Goal: Transaction & Acquisition: Book appointment/travel/reservation

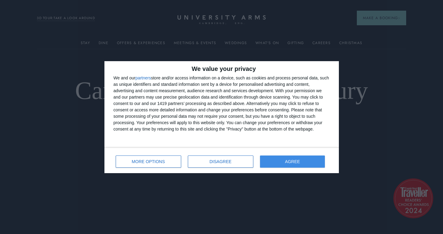
click at [300, 162] on span "AGREE" at bounding box center [292, 161] width 15 height 4
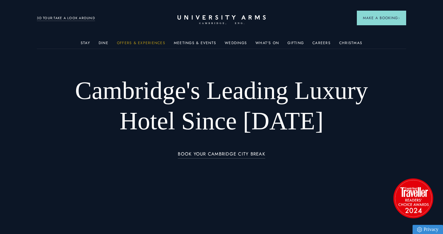
click at [152, 42] on link "Offers & Experiences" at bounding box center [141, 45] width 48 height 8
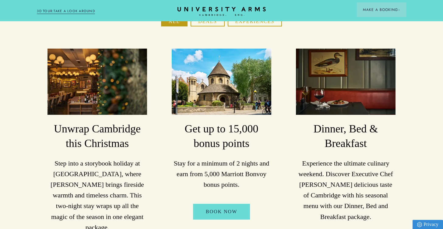
scroll to position [118, 0]
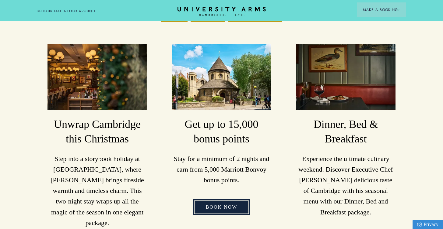
click at [222, 200] on link "Book Now" at bounding box center [221, 208] width 57 height 16
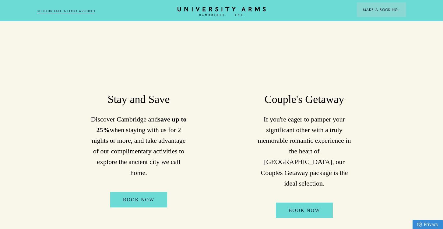
scroll to position [372, 0]
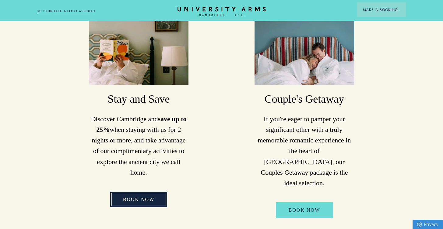
click at [135, 192] on link "Book Now" at bounding box center [138, 200] width 57 height 16
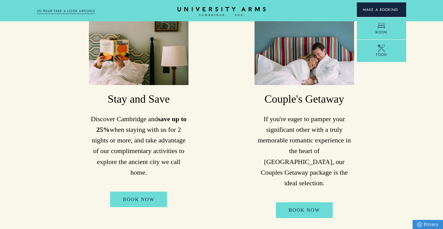
click at [389, 7] on button "Make a Booking" at bounding box center [381, 9] width 49 height 15
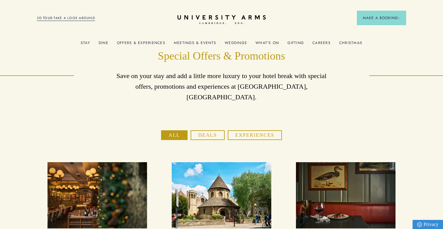
scroll to position [0, 0]
click at [148, 44] on link "Offers & Experiences" at bounding box center [141, 45] width 48 height 8
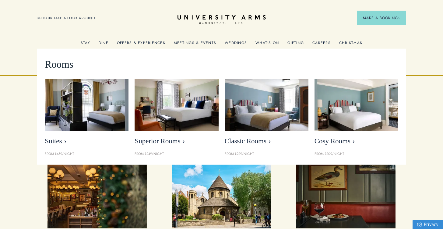
click at [86, 44] on link "Stay" at bounding box center [85, 45] width 9 height 8
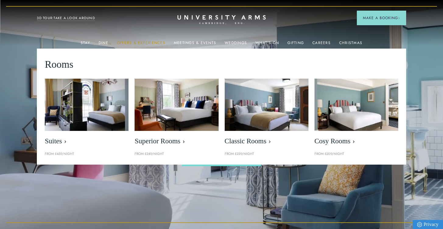
click at [149, 43] on link "Offers & Experiences" at bounding box center [141, 45] width 48 height 8
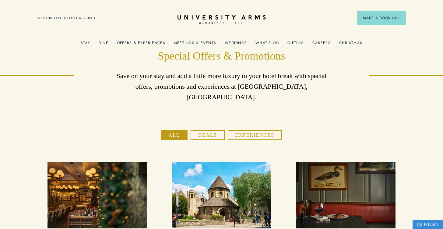
click at [242, 131] on button "Experiences" at bounding box center [255, 136] width 54 height 10
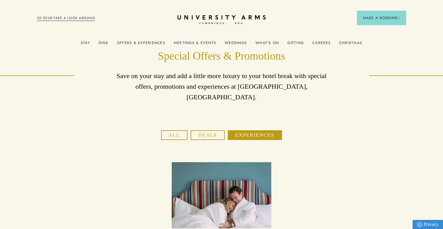
click at [267, 41] on link "What's On" at bounding box center [266, 45] width 23 height 8
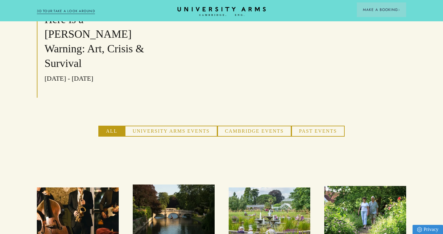
scroll to position [372, 0]
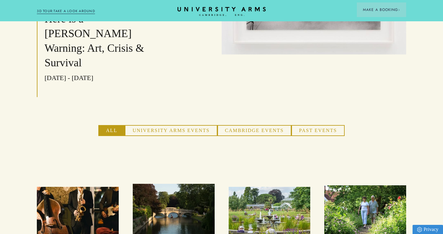
click at [262, 125] on button "Cambridge Events" at bounding box center [254, 130] width 74 height 11
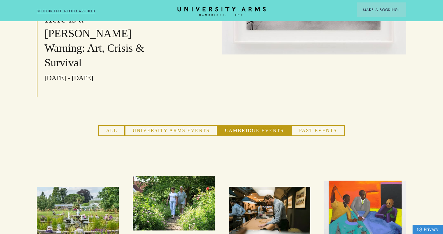
click at [202, 125] on button "University Arms Events" at bounding box center [171, 130] width 92 height 11
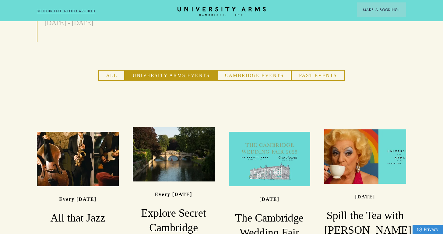
scroll to position [427, 0]
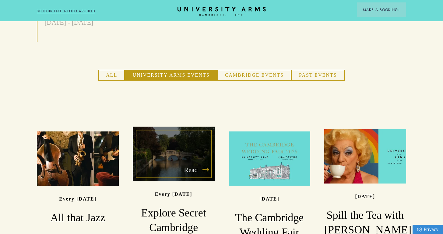
click at [176, 206] on h3 "Explore Secret Cambridge" at bounding box center [174, 220] width 82 height 29
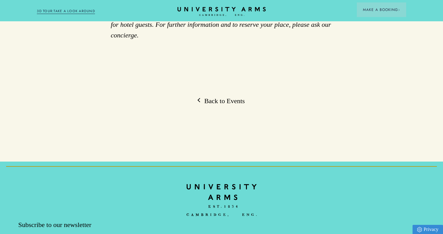
scroll to position [554, 0]
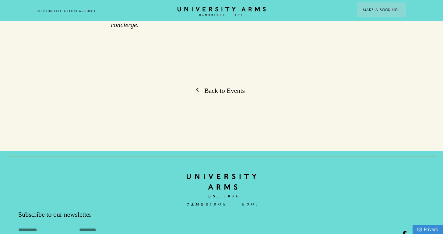
click at [227, 86] on link "Back to Events" at bounding box center [221, 90] width 47 height 9
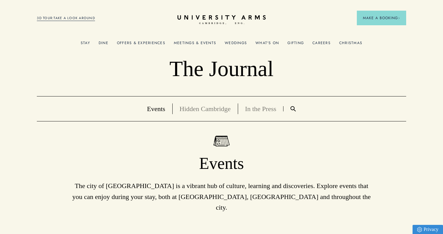
click at [199, 40] on div "Meetings & Events" at bounding box center [195, 43] width 42 height 12
click at [199, 42] on link "Meetings & Events" at bounding box center [195, 45] width 42 height 8
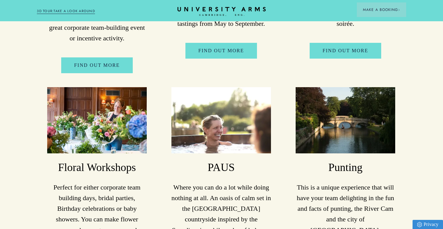
scroll to position [2256, 1]
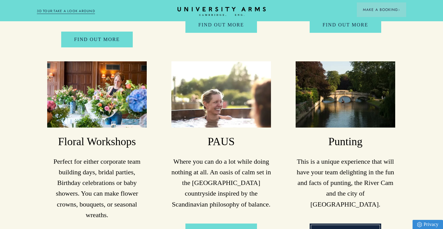
click at [342, 224] on link "FIND OUT MORE" at bounding box center [344, 232] width 71 height 16
click at [346, 224] on link "FIND OUT MORE" at bounding box center [344, 232] width 71 height 16
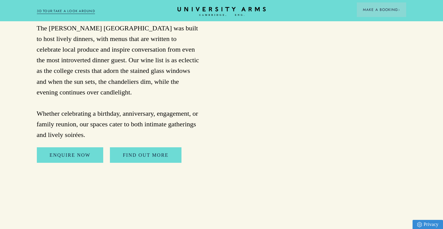
scroll to position [1696, 1]
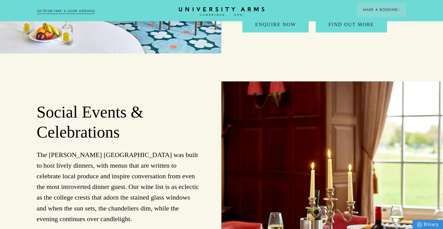
click at [222, 12] on icon "CAMBRIDGE’S LEADING LUXURY HOTEL SINCE [DATE]" at bounding box center [221, 11] width 85 height 9
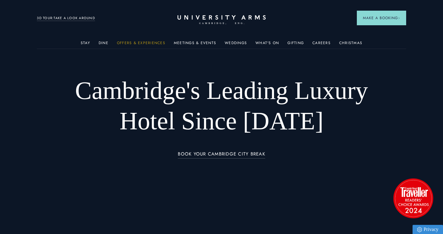
click at [151, 42] on link "Offers & Experiences" at bounding box center [141, 45] width 48 height 8
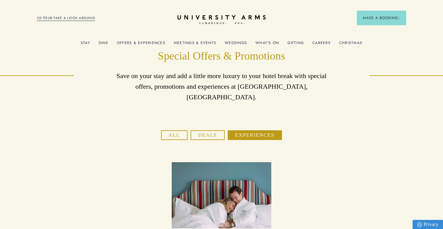
click at [209, 131] on button "Deals" at bounding box center [207, 136] width 34 height 10
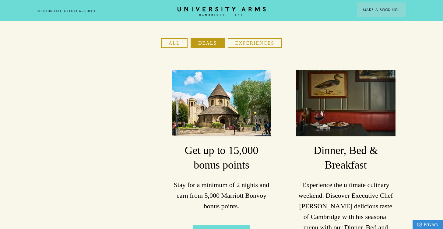
scroll to position [130, 0]
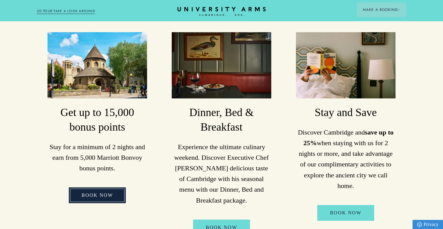
click at [106, 188] on link "Book Now" at bounding box center [97, 196] width 57 height 16
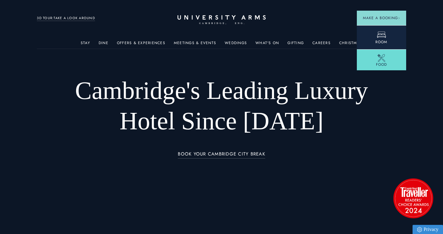
click at [376, 42] on span "Room" at bounding box center [381, 41] width 12 height 5
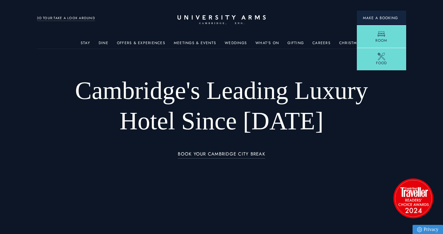
click at [372, 25] on button "Make a Booking" at bounding box center [381, 18] width 49 height 15
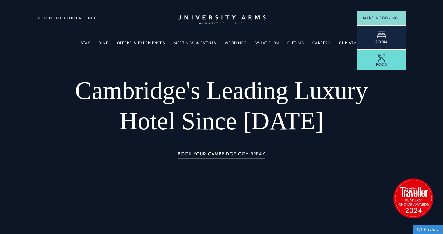
click at [381, 41] on span "Room" at bounding box center [381, 41] width 12 height 5
